Goal: Transaction & Acquisition: Download file/media

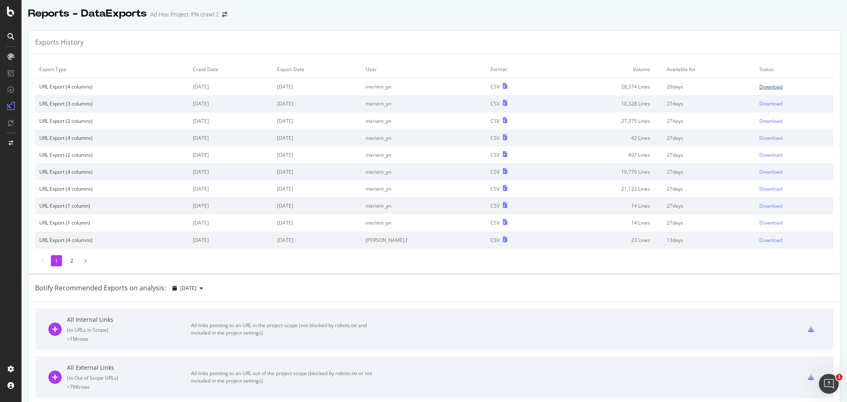
click at [759, 88] on div "Download" at bounding box center [770, 86] width 23 height 7
click at [224, 16] on icon "arrow-right-arrow-left" at bounding box center [224, 15] width 5 height 6
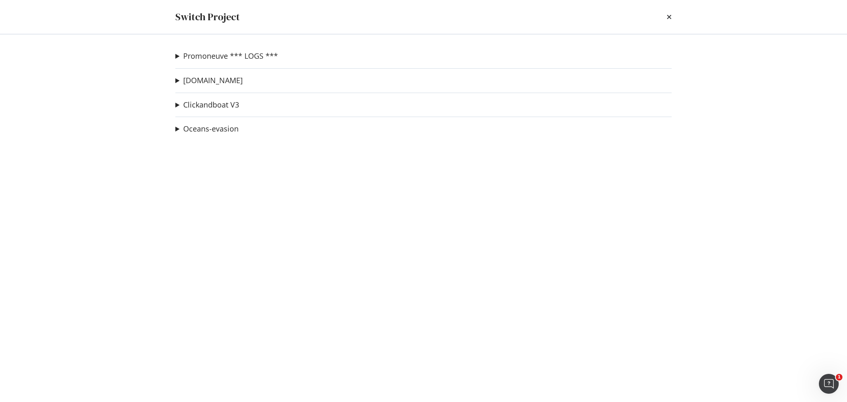
click at [174, 53] on div "Promoneuve *** LOGS *** PN crawl 2 Ad-Hoc Project recette-dev Ad-Hoc Project [D…" at bounding box center [423, 218] width 529 height 368
click at [190, 56] on link "Promoneuve *** LOGS ***" at bounding box center [230, 56] width 95 height 9
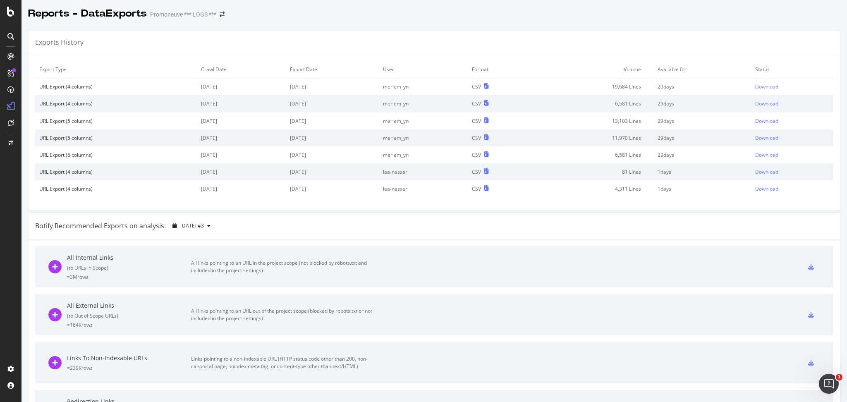
click at [12, 38] on icon at bounding box center [10, 36] width 7 height 7
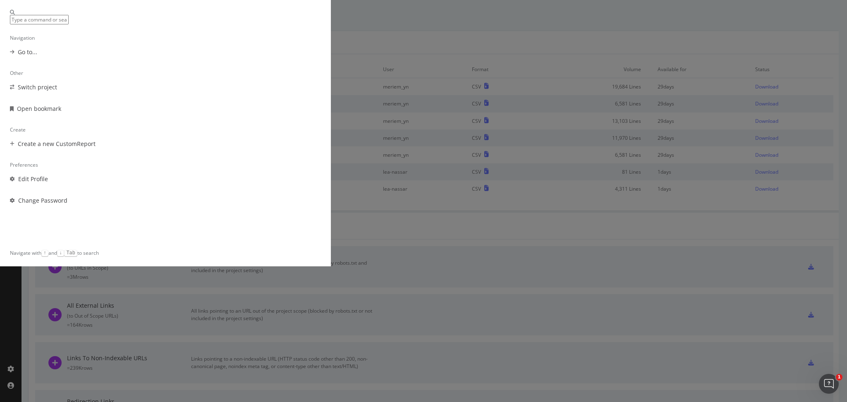
click at [130, 98] on div "Navigation Go to... Other Switch project Open bookmark Create Create a new Cust…" at bounding box center [423, 201] width 847 height 402
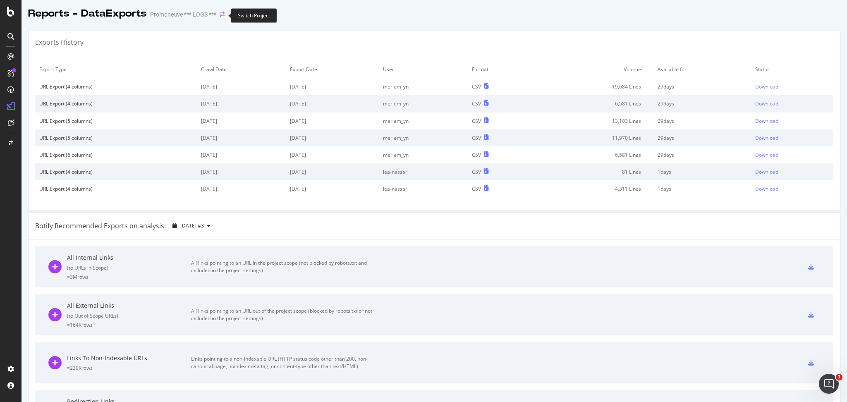
click at [222, 14] on icon "arrow-right-arrow-left" at bounding box center [222, 15] width 5 height 6
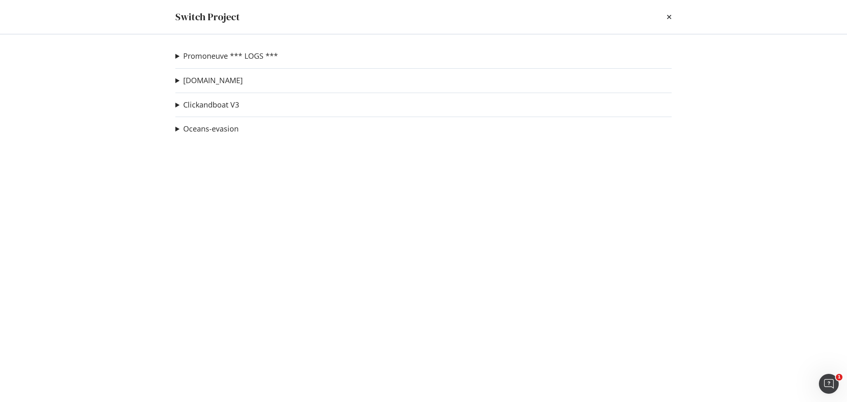
click at [176, 55] on summary "Promoneuve *** LOGS ***" at bounding box center [226, 56] width 103 height 11
click at [201, 75] on link "PN crawl 2" at bounding box center [204, 72] width 44 height 9
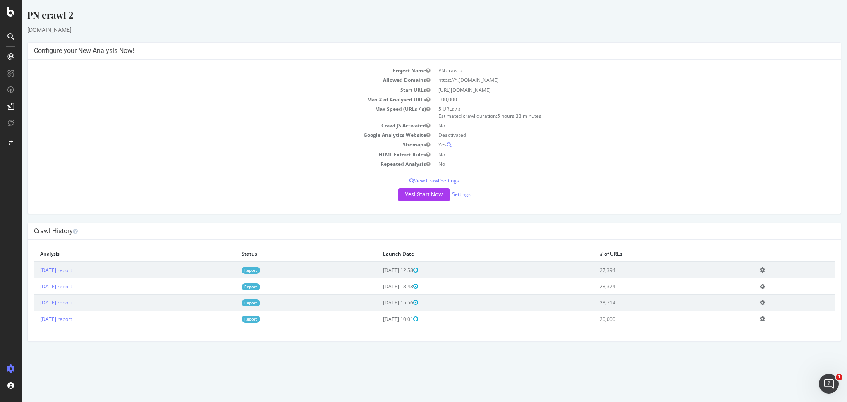
click at [260, 304] on link "Report" at bounding box center [250, 302] width 19 height 7
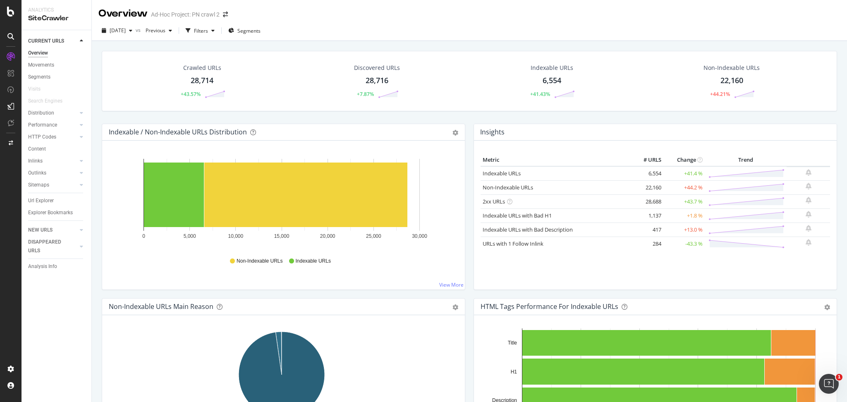
click at [198, 82] on div "28,714" at bounding box center [202, 80] width 23 height 11
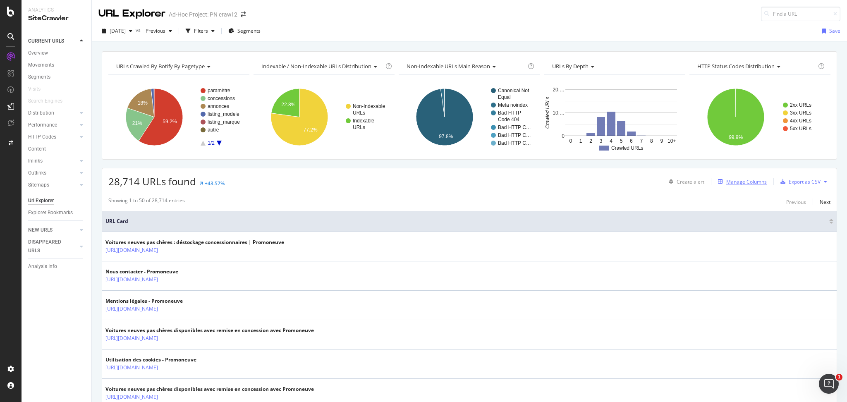
click at [744, 180] on div "Manage Columns" at bounding box center [746, 181] width 41 height 7
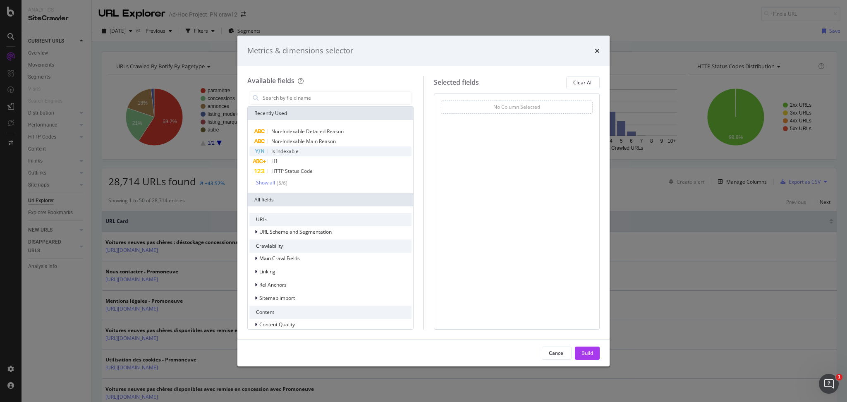
click at [300, 153] on div "Is Indexable" at bounding box center [330, 151] width 162 height 10
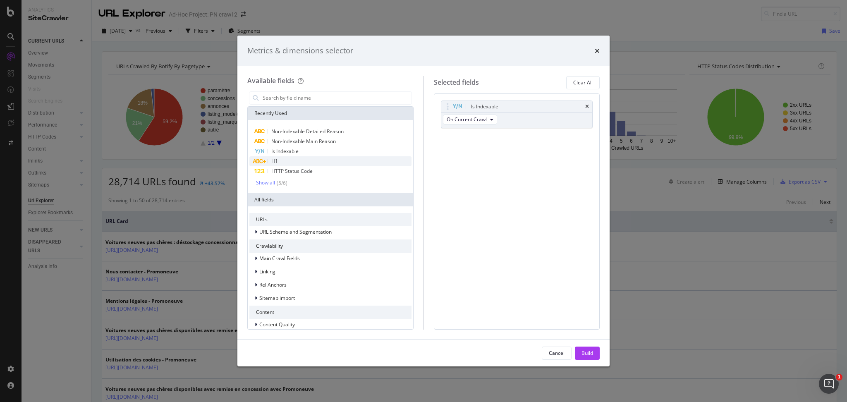
click at [293, 163] on div "H1" at bounding box center [330, 161] width 162 height 10
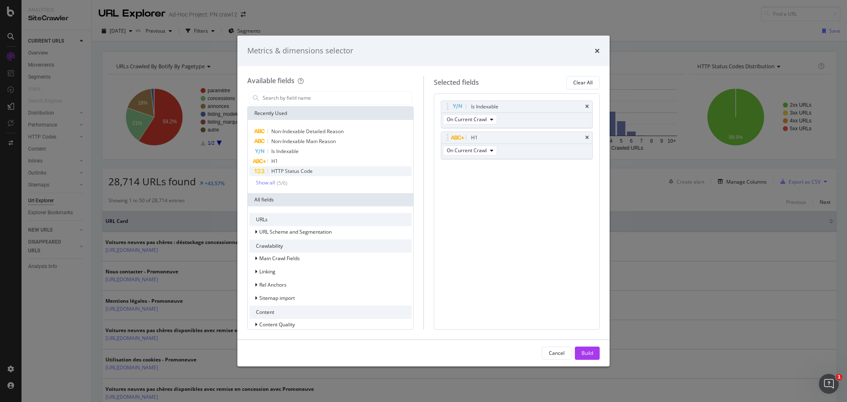
click at [299, 170] on span "HTTP Status Code" at bounding box center [291, 170] width 41 height 7
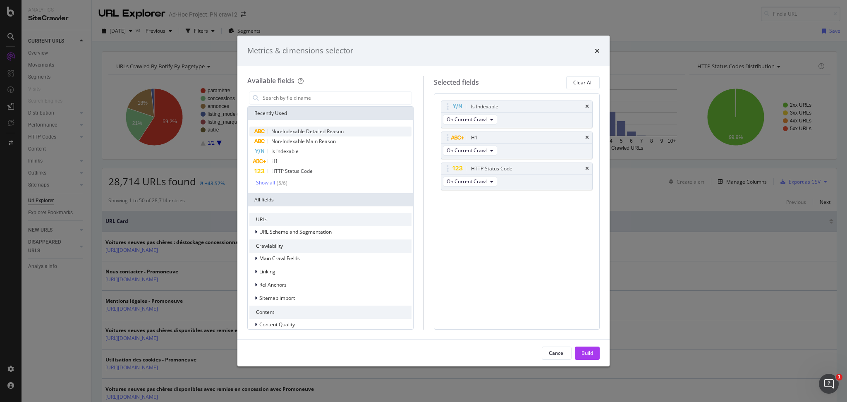
click at [322, 131] on span "Non-Indexable Detailed Reason" at bounding box center [307, 131] width 72 height 7
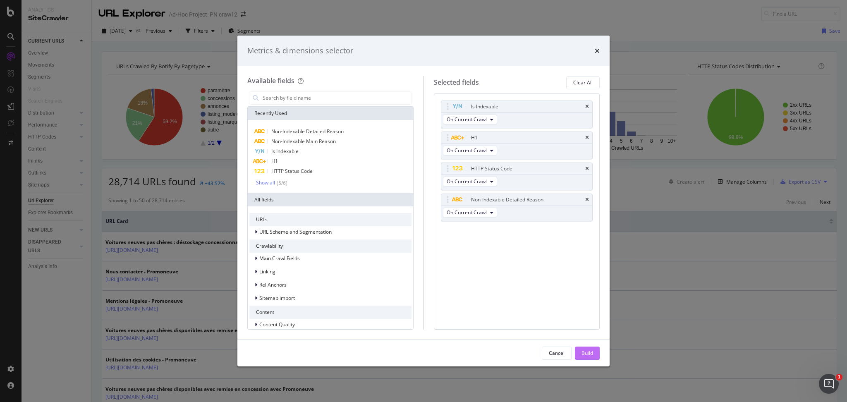
click at [581, 353] on div "Build" at bounding box center [587, 352] width 12 height 7
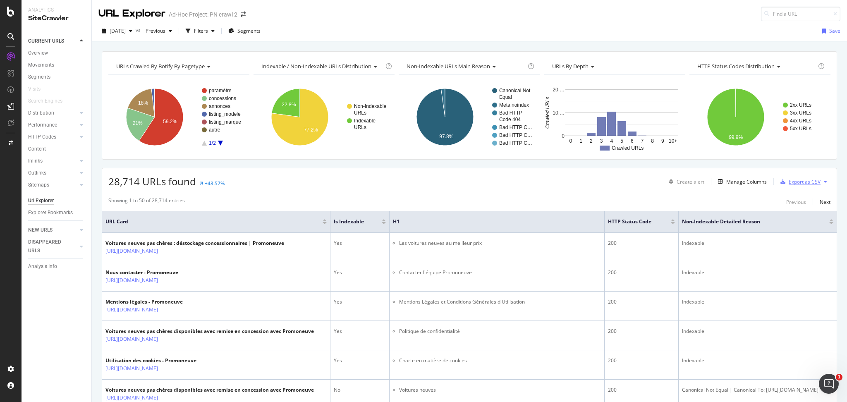
click at [792, 182] on div "Export as CSV" at bounding box center [805, 181] width 32 height 7
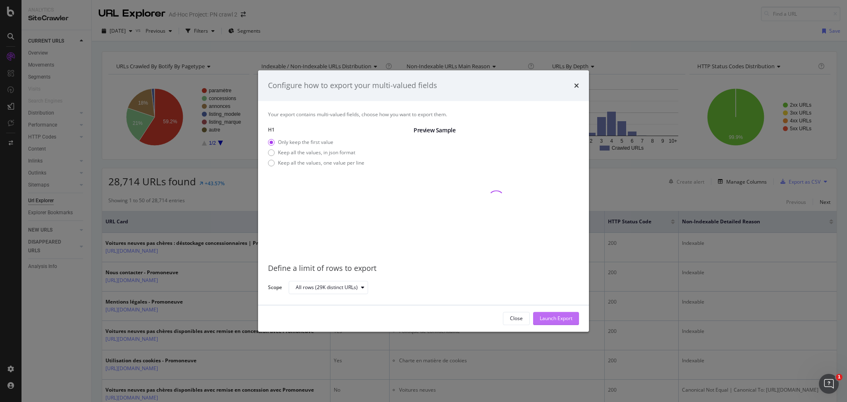
click at [555, 316] on div "Launch Export" at bounding box center [556, 318] width 33 height 7
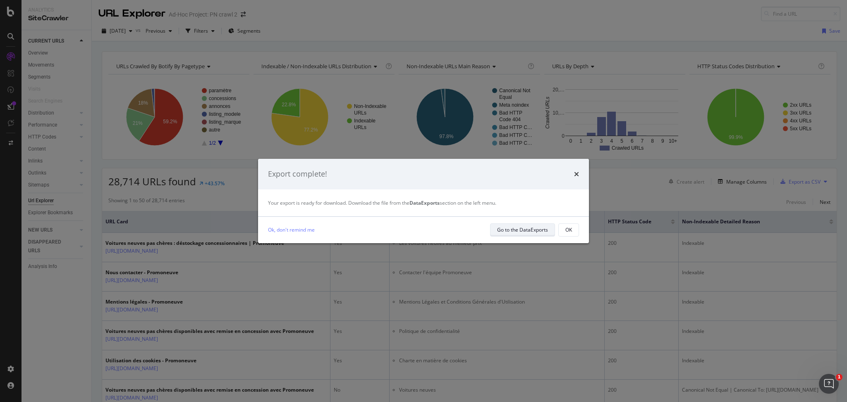
click at [517, 230] on div "Go to the DataExports" at bounding box center [522, 229] width 51 height 7
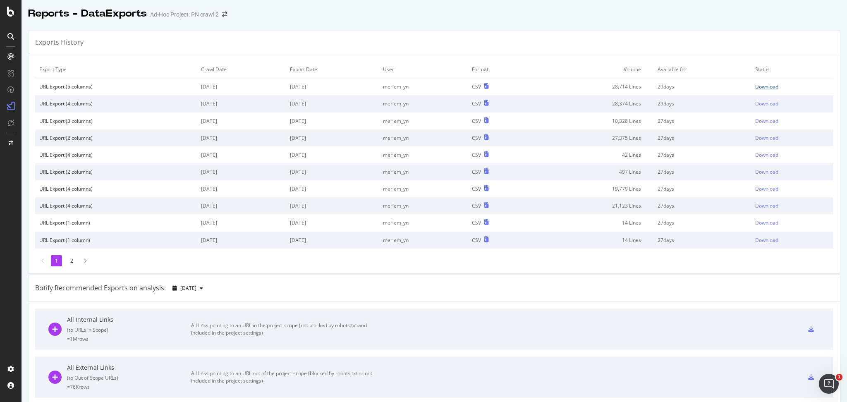
click at [755, 86] on div "Download" at bounding box center [766, 86] width 23 height 7
click at [222, 17] on icon "arrow-right-arrow-left" at bounding box center [224, 15] width 5 height 6
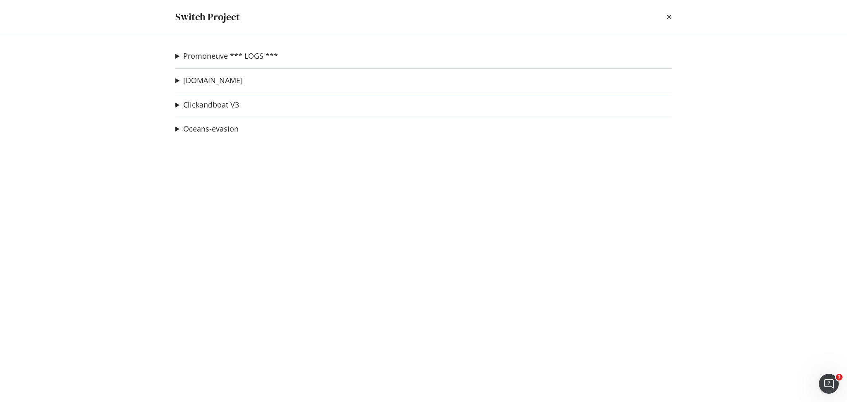
click at [176, 53] on summary "Promoneuve *** LOGS ***" at bounding box center [226, 56] width 103 height 11
click at [204, 74] on link "PN crawl 2" at bounding box center [204, 72] width 44 height 9
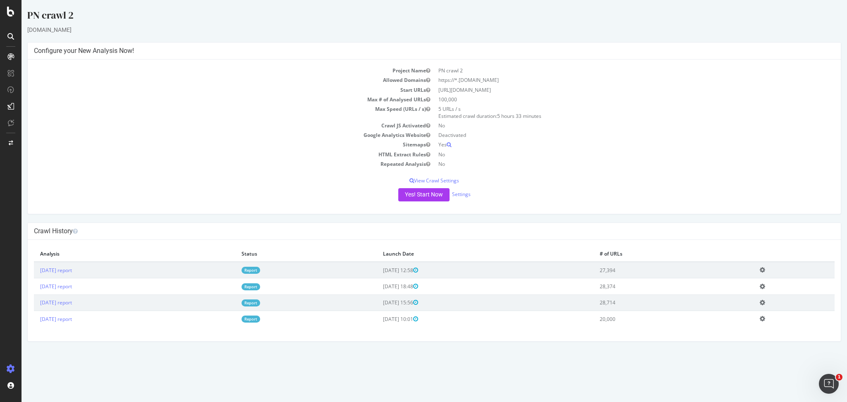
click at [260, 269] on link "Report" at bounding box center [250, 270] width 19 height 7
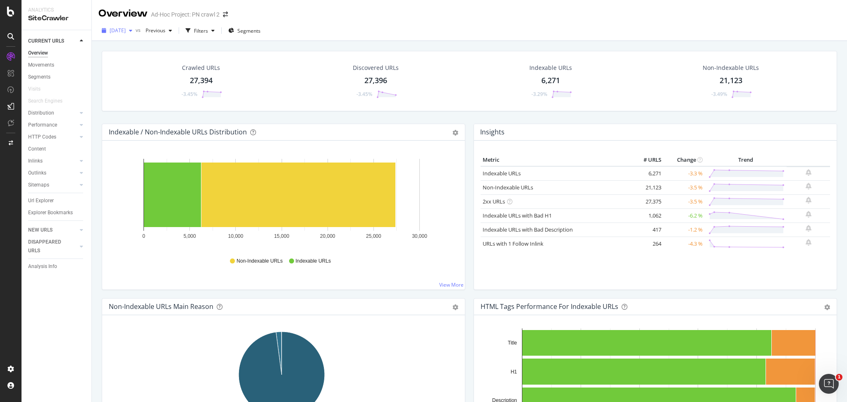
click at [132, 32] on icon "button" at bounding box center [130, 30] width 3 height 5
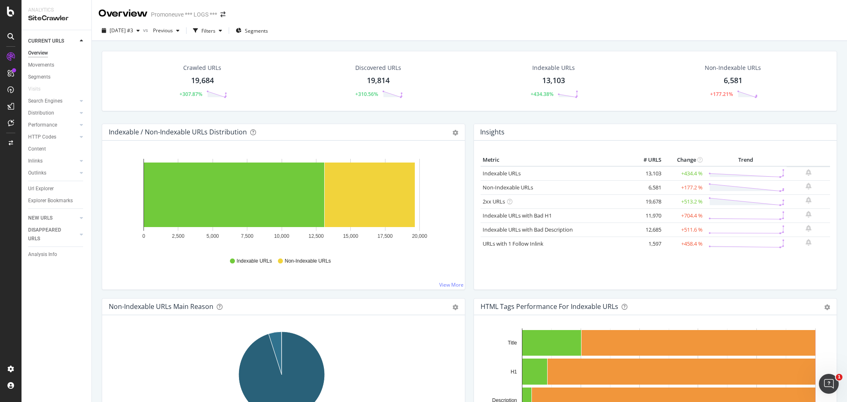
click at [199, 80] on div "19,684" at bounding box center [202, 80] width 23 height 11
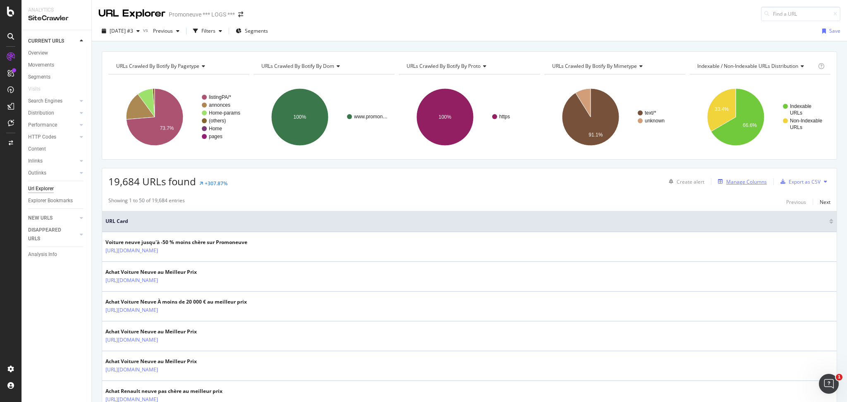
click at [740, 182] on div "Manage Columns" at bounding box center [746, 181] width 41 height 7
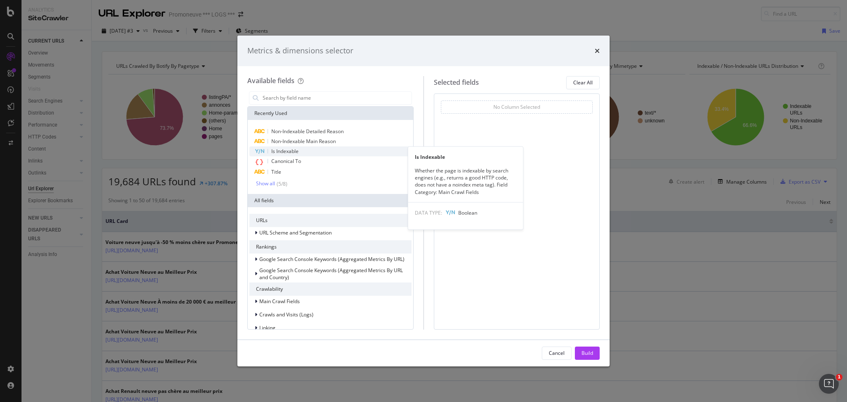
click at [305, 147] on div "Is Indexable" at bounding box center [330, 151] width 162 height 10
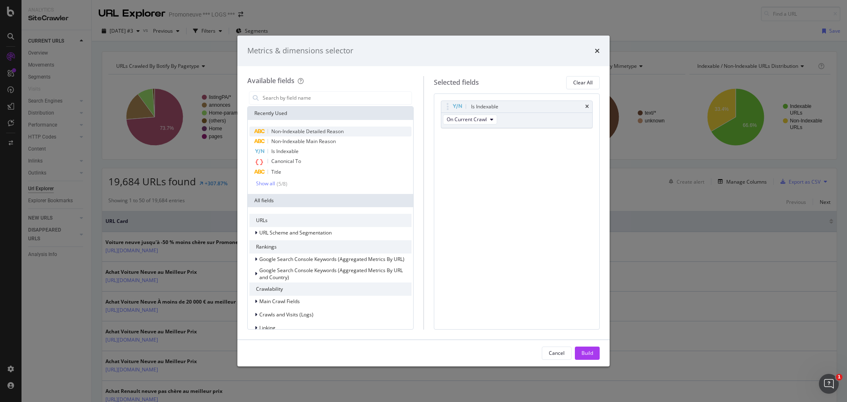
click at [305, 132] on span "Non-Indexable Detailed Reason" at bounding box center [307, 131] width 72 height 7
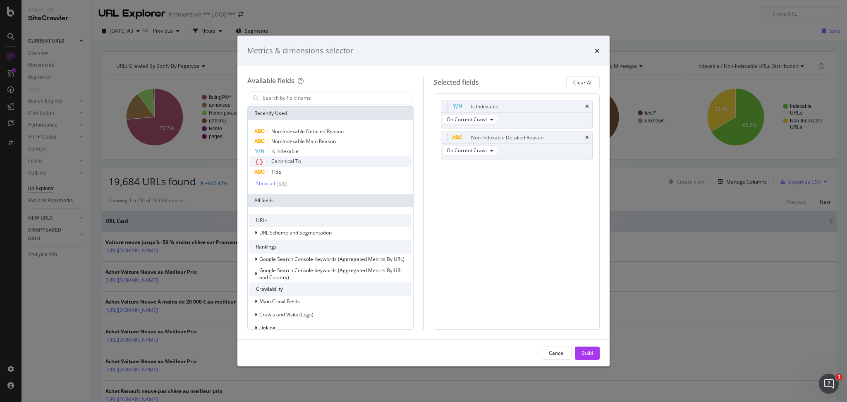
click at [295, 160] on span "Canonical To" at bounding box center [286, 161] width 30 height 7
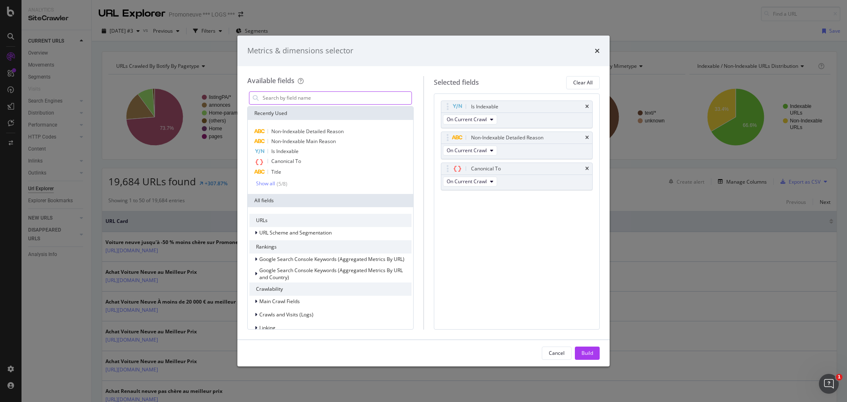
click at [325, 99] on input "modal" at bounding box center [337, 98] width 150 height 12
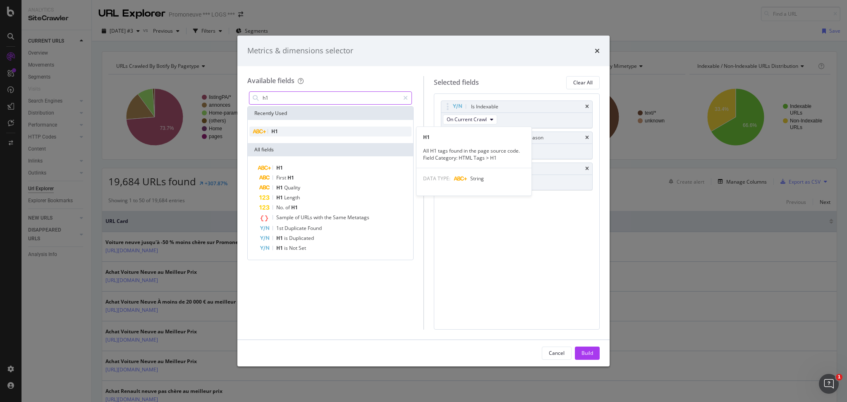
type input "h1"
click at [270, 127] on div "H1" at bounding box center [330, 132] width 162 height 10
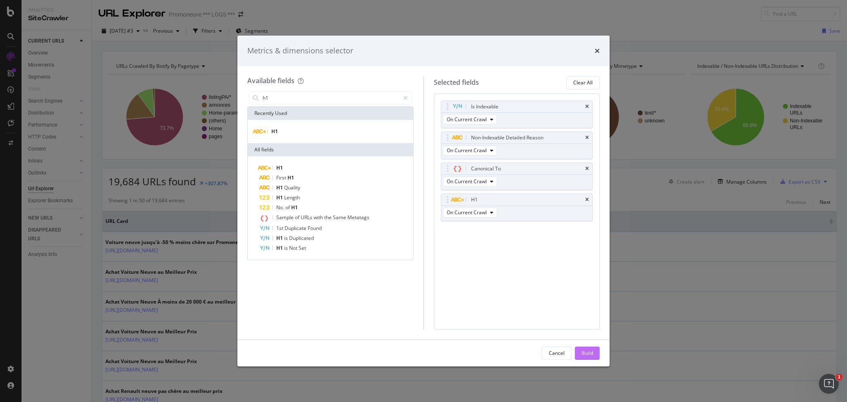
click at [586, 351] on div "Build" at bounding box center [587, 352] width 12 height 7
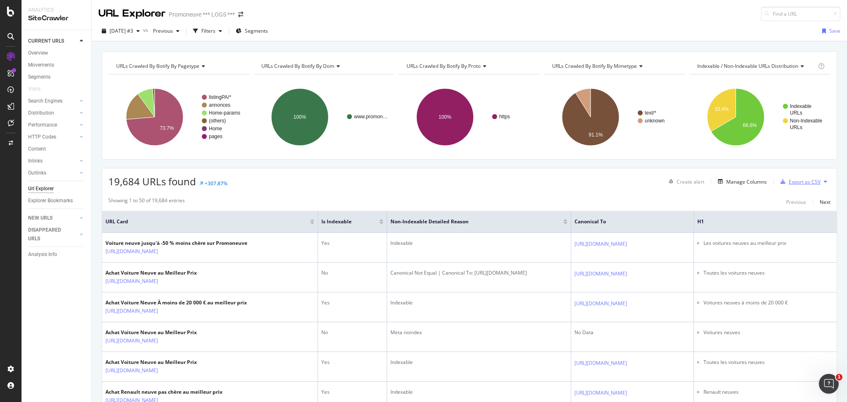
click at [791, 181] on div "Export as CSV" at bounding box center [805, 181] width 32 height 7
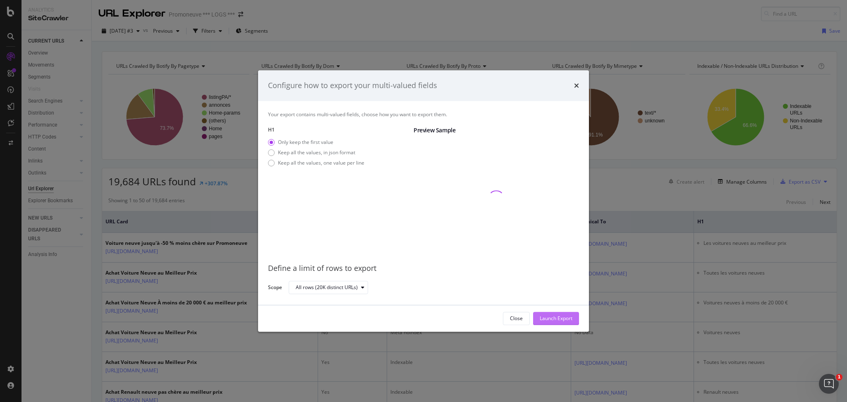
click at [555, 319] on div "Launch Export" at bounding box center [556, 318] width 33 height 7
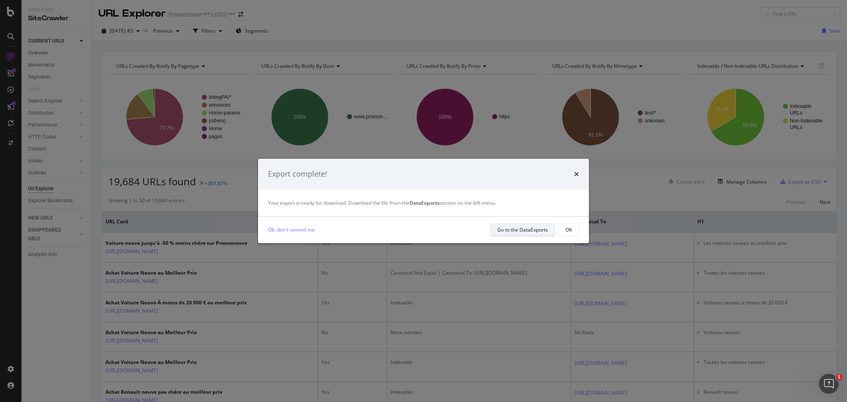
click at [520, 227] on div "Go to the DataExports" at bounding box center [522, 229] width 51 height 7
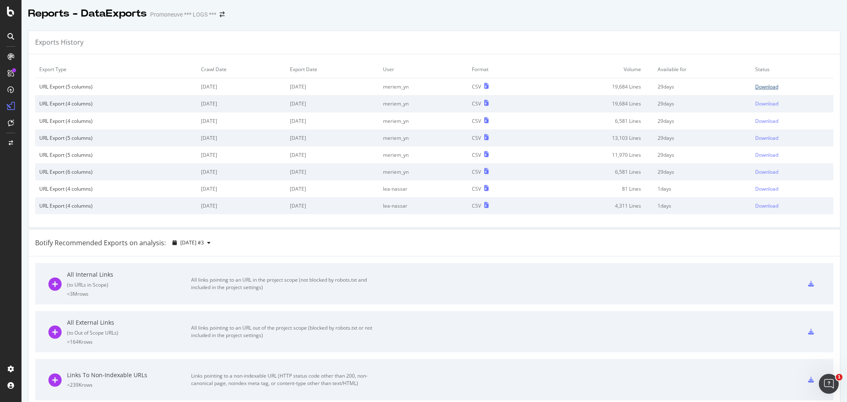
click at [758, 86] on div "Download" at bounding box center [766, 86] width 23 height 7
